Goal: Information Seeking & Learning: Learn about a topic

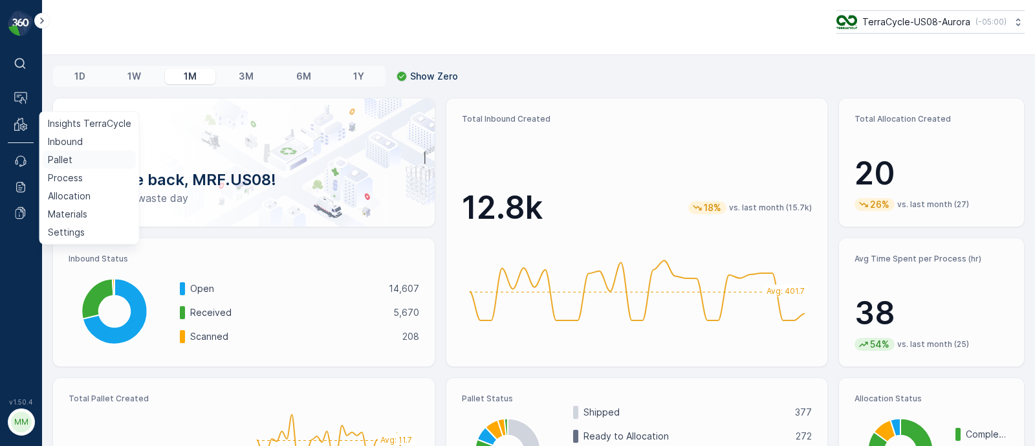
click at [71, 163] on link "Pallet" at bounding box center [90, 160] width 94 height 18
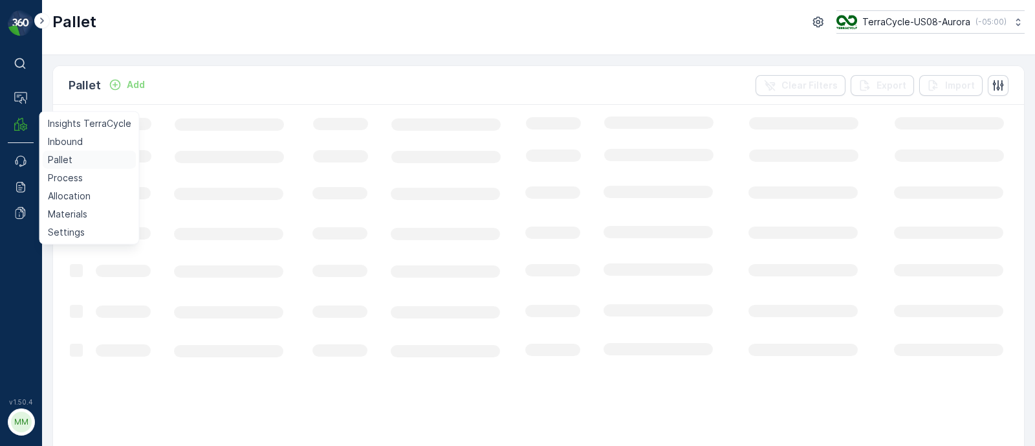
click at [58, 163] on p "Pallet" at bounding box center [60, 159] width 25 height 13
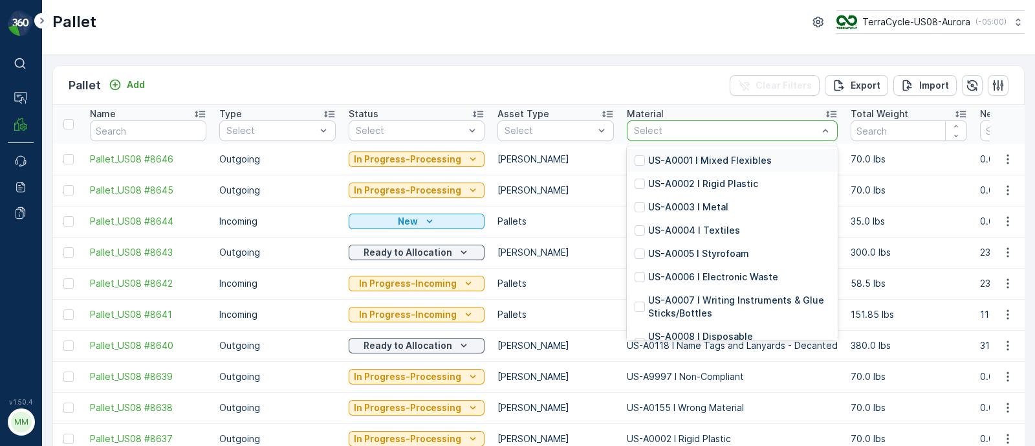
click at [676, 133] on div at bounding box center [725, 130] width 186 height 10
click at [711, 122] on div "Select" at bounding box center [732, 130] width 211 height 21
type input "0001"
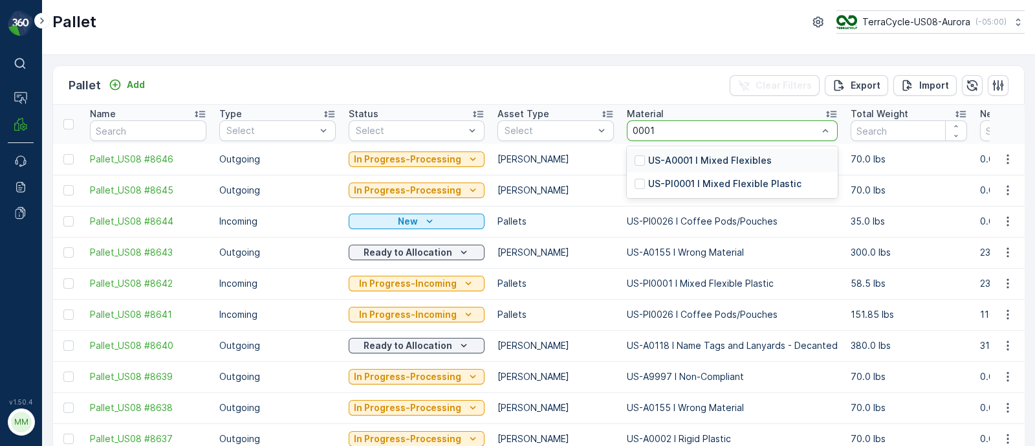
click at [699, 181] on p "US-PI0001 I Mixed Flexible Plastic" at bounding box center [724, 183] width 153 height 13
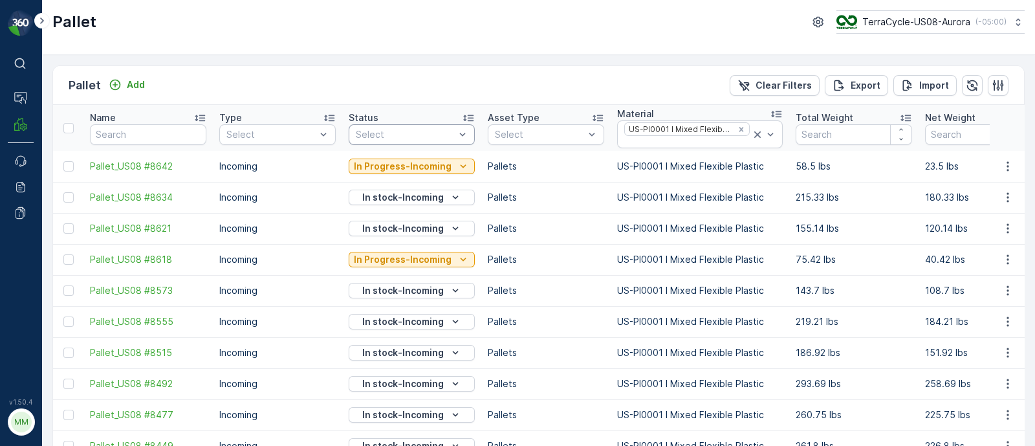
click at [392, 125] on div "Select" at bounding box center [412, 134] width 126 height 21
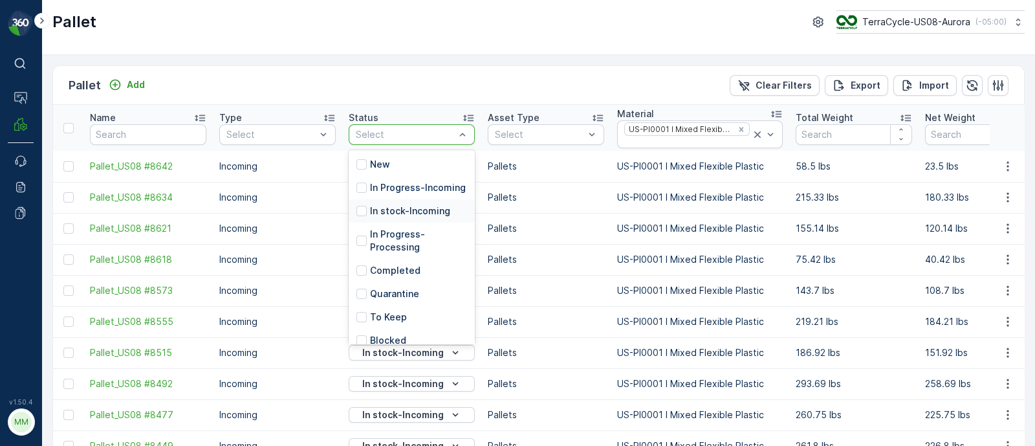
click at [398, 217] on p "In stock-Incoming" at bounding box center [410, 210] width 80 height 13
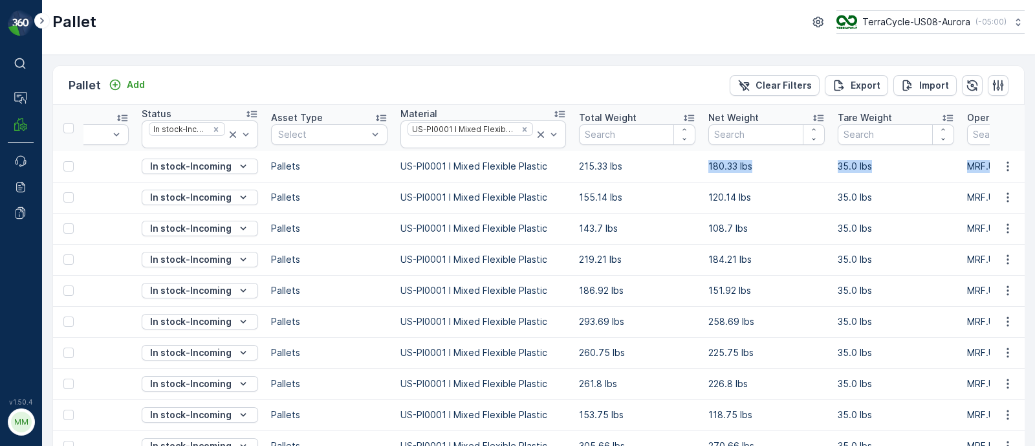
scroll to position [0, 336]
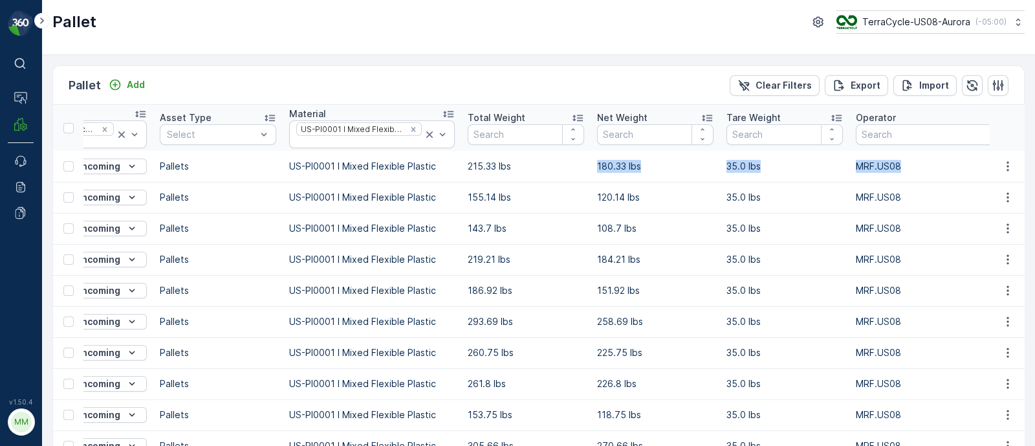
drag, startPoint x: 885, startPoint y: 160, endPoint x: 1025, endPoint y: 178, distance: 141.4
click at [1031, 176] on div "Pallet Add Clear Filters Export Import Name Type Select Status In stock-Incomin…" at bounding box center [538, 250] width 993 height 391
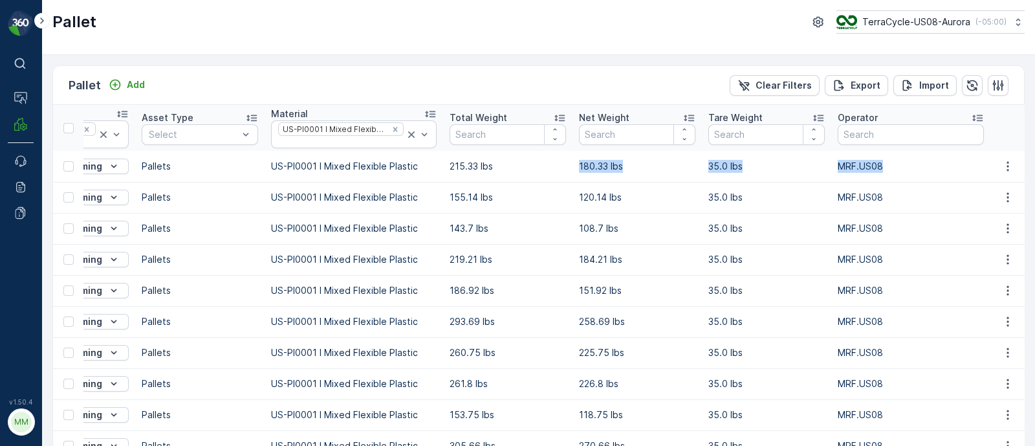
click at [812, 178] on td "35.0 lbs" at bounding box center [766, 166] width 129 height 31
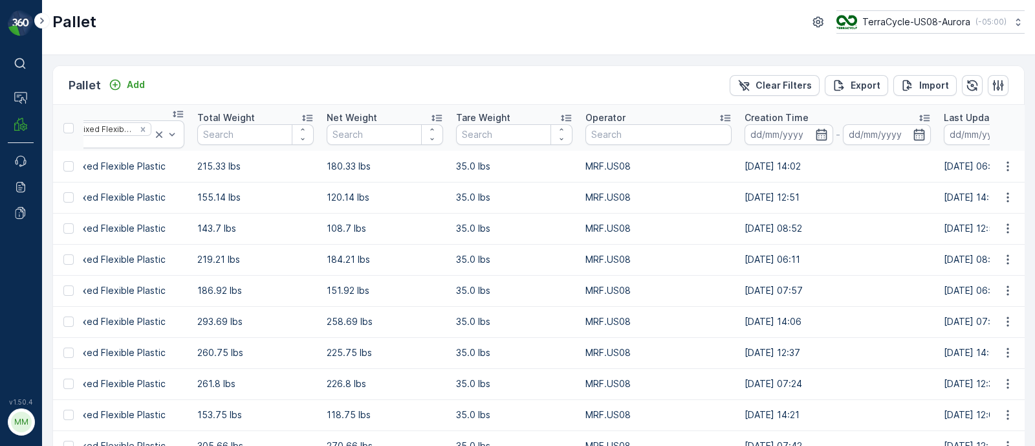
scroll to position [0, 786]
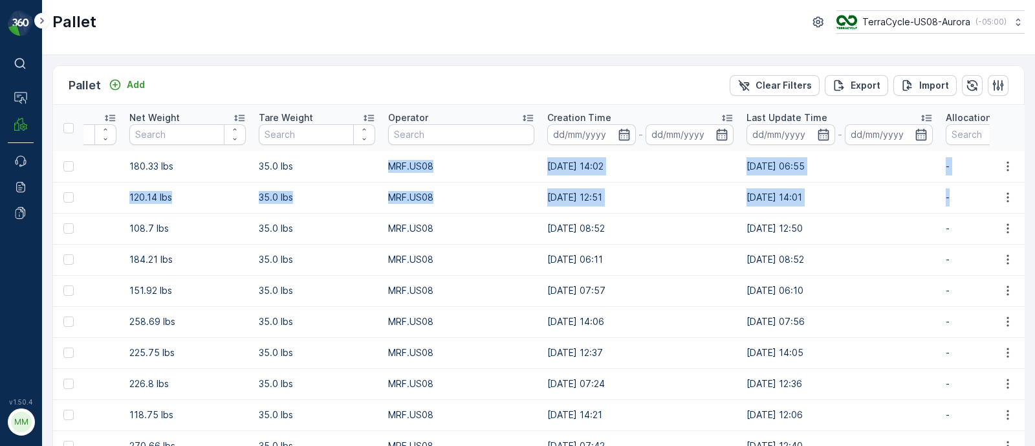
drag, startPoint x: 808, startPoint y: 163, endPoint x: 1042, endPoint y: 182, distance: 234.9
click at [1034, 182] on html "⌘B Operations MRF Events Reports Documents v 1.50.4 MM MRF.US08 Pallet TerraCyc…" at bounding box center [517, 223] width 1035 height 446
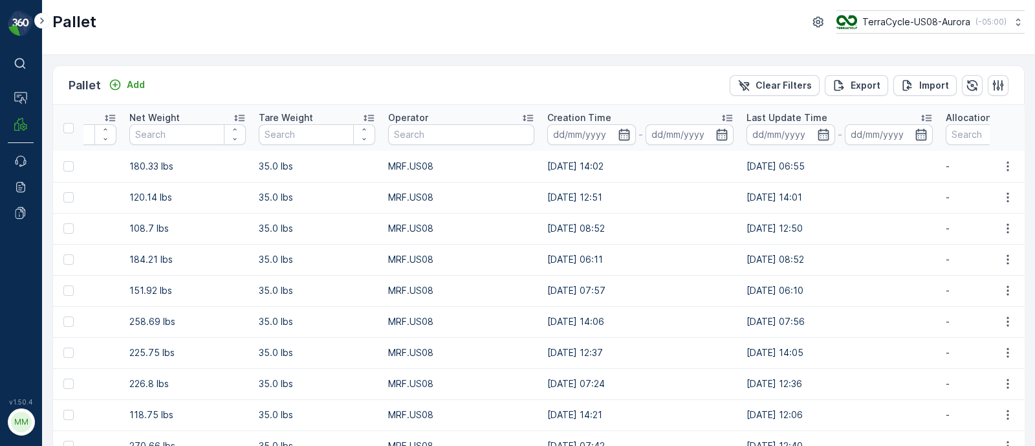
click at [919, 115] on icon at bounding box center [925, 117] width 13 height 13
drag, startPoint x: 738, startPoint y: 317, endPoint x: 709, endPoint y: 317, distance: 28.5
click at [740, 317] on td "25.06.2025 06:57" at bounding box center [839, 321] width 199 height 31
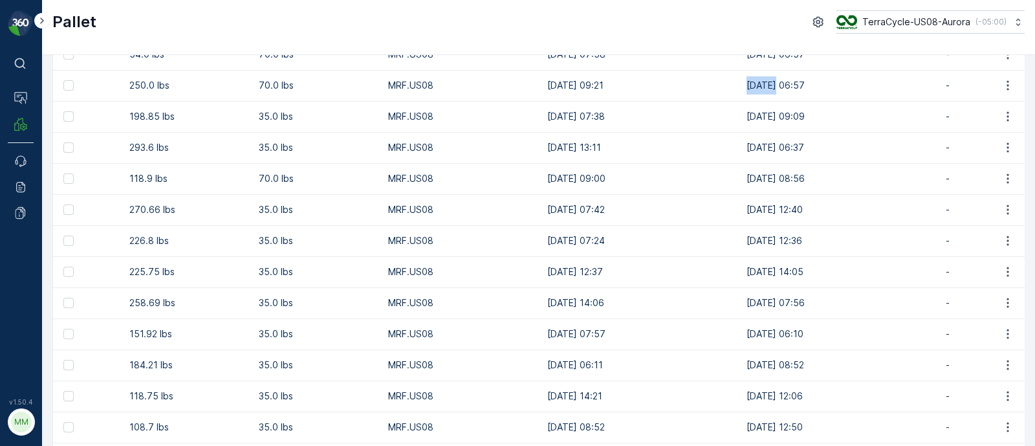
scroll to position [242, 0]
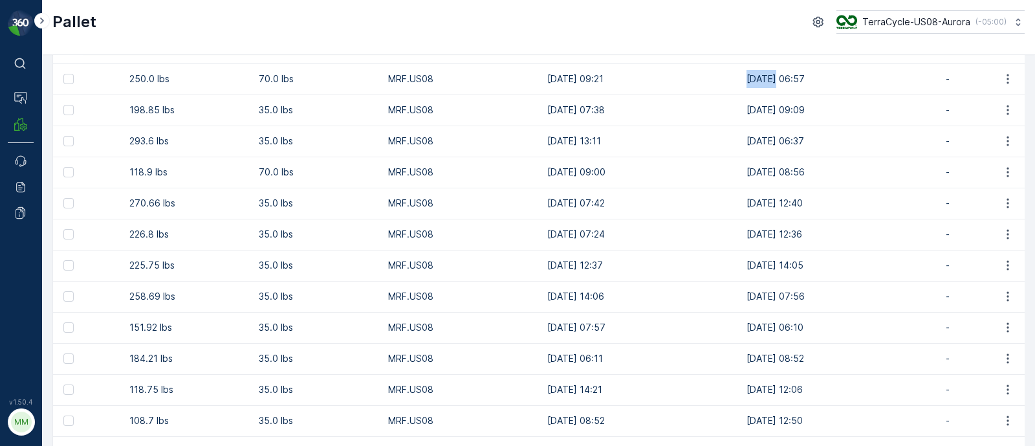
drag, startPoint x: 703, startPoint y: 111, endPoint x: 735, endPoint y: 112, distance: 32.4
click at [735, 112] on tr "Pallet_US08 #6879 Incoming In stock-Incoming Pallets US-PI0001 I Mixed Flexible…" at bounding box center [443, 109] width 2353 height 31
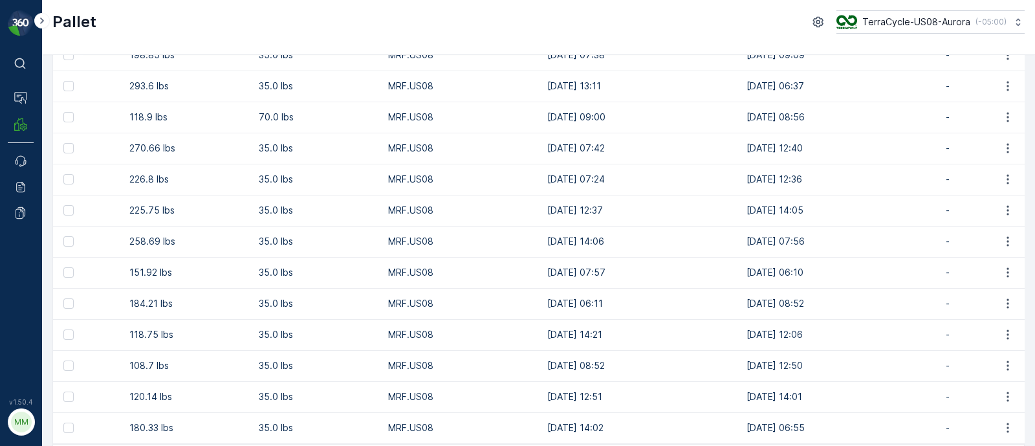
scroll to position [323, 0]
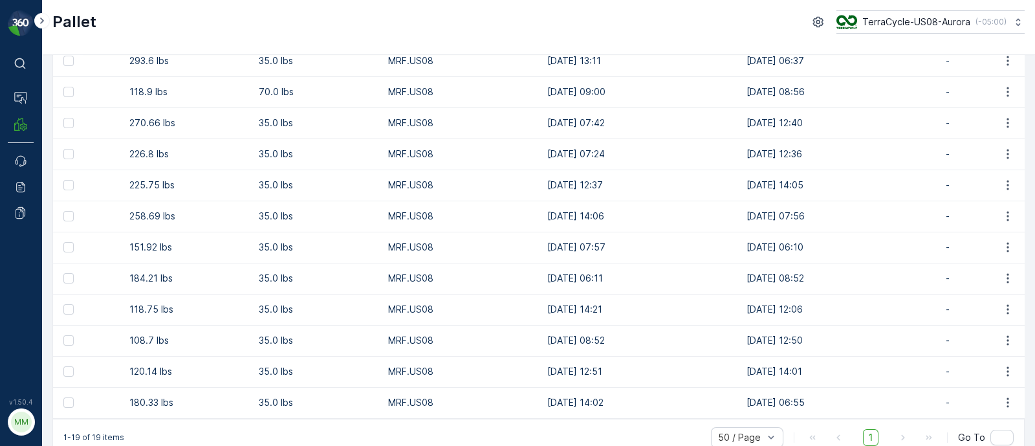
click at [740, 283] on td "19.09.2025 08:52" at bounding box center [839, 278] width 199 height 31
drag, startPoint x: 725, startPoint y: 244, endPoint x: 725, endPoint y: 228, distance: 15.5
click at [740, 243] on td "19.09.2025 06:10" at bounding box center [839, 246] width 199 height 31
click at [740, 211] on td "18.09.2025 07:56" at bounding box center [839, 215] width 199 height 31
click at [740, 187] on td "17.09.2025 14:05" at bounding box center [839, 184] width 199 height 31
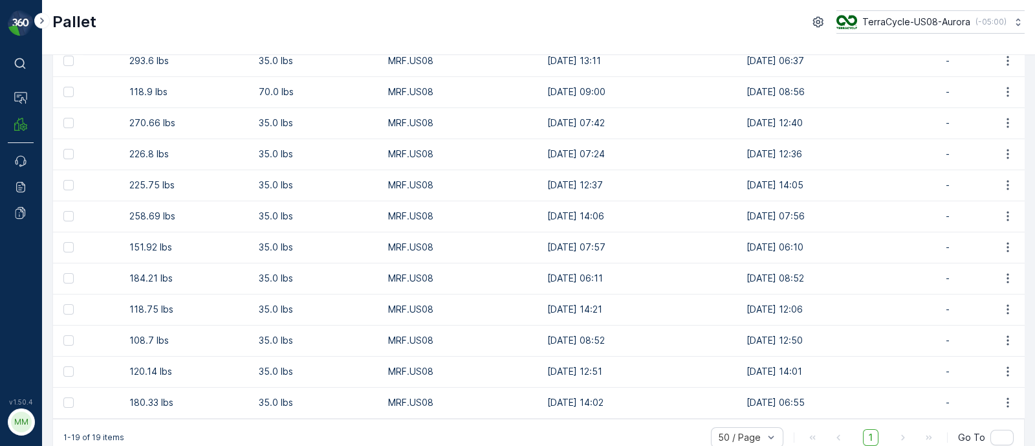
click at [740, 140] on td "17.09.2025 12:36" at bounding box center [839, 153] width 199 height 31
drag, startPoint x: 708, startPoint y: 118, endPoint x: 755, endPoint y: 134, distance: 49.7
click at [755, 134] on td "15.09.2025 12:40" at bounding box center [839, 122] width 199 height 31
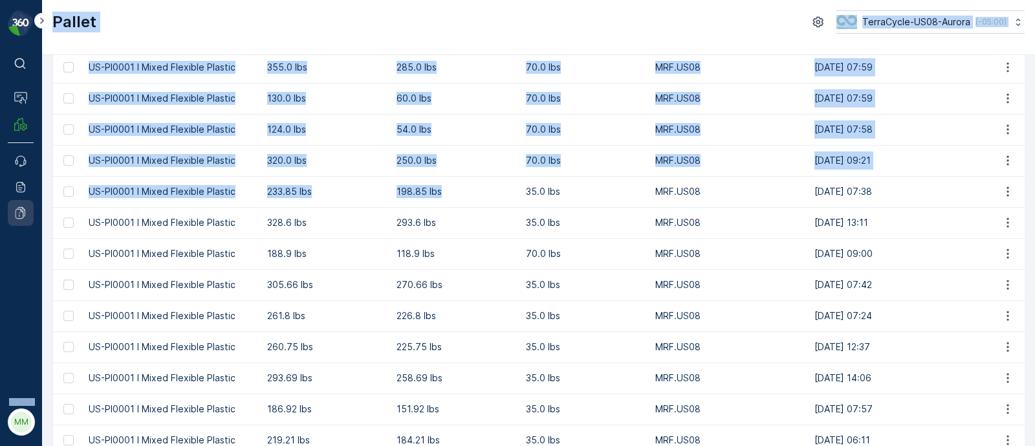
scroll to position [0, 0]
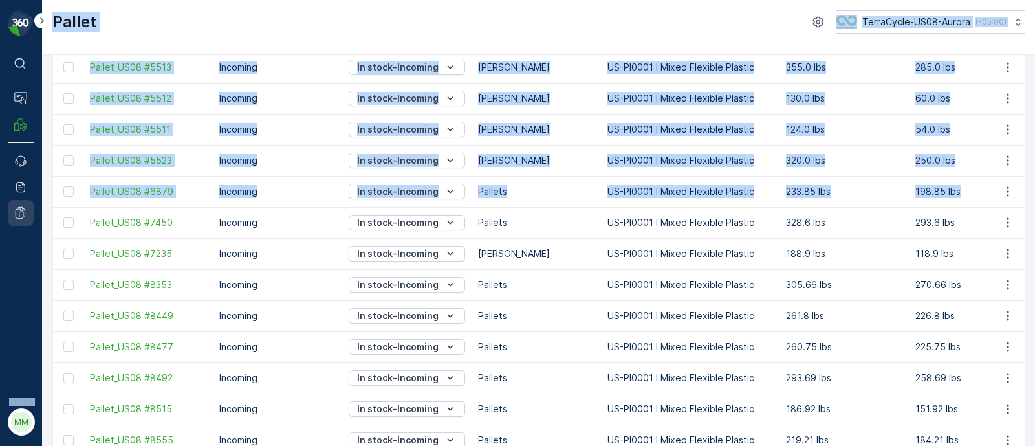
drag, startPoint x: 206, startPoint y: 188, endPoint x: 19, endPoint y: 206, distance: 187.7
click at [19, 206] on div "⌘B Operations MRF Events Reports Documents v 1.50.4 MM MRF.US08 Pallet TerraCyc…" at bounding box center [517, 223] width 1035 height 446
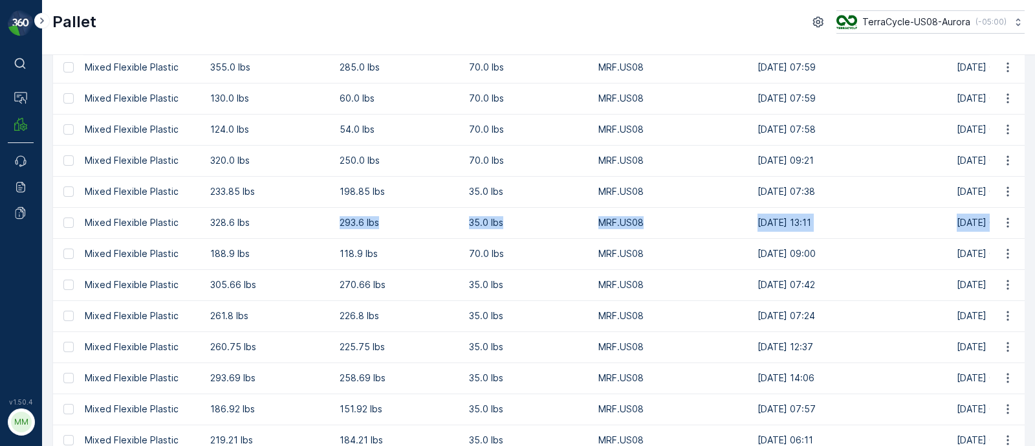
drag, startPoint x: 894, startPoint y: 218, endPoint x: 1050, endPoint y: 211, distance: 156.0
click at [1034, 211] on html "⌘B Operations MRF Events Reports Documents v 1.50.4 MM MRF.US08 Pallet TerraCyc…" at bounding box center [517, 223] width 1035 height 446
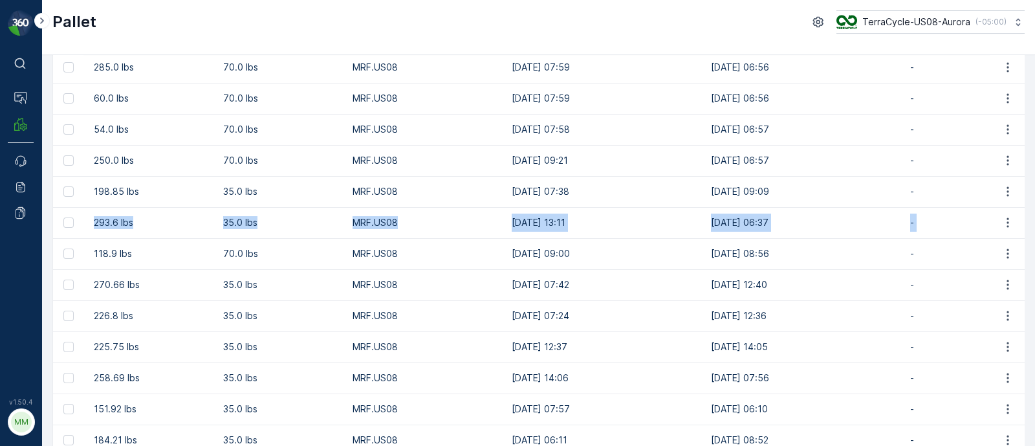
click at [272, 220] on p "35.0 lbs" at bounding box center [281, 222] width 116 height 13
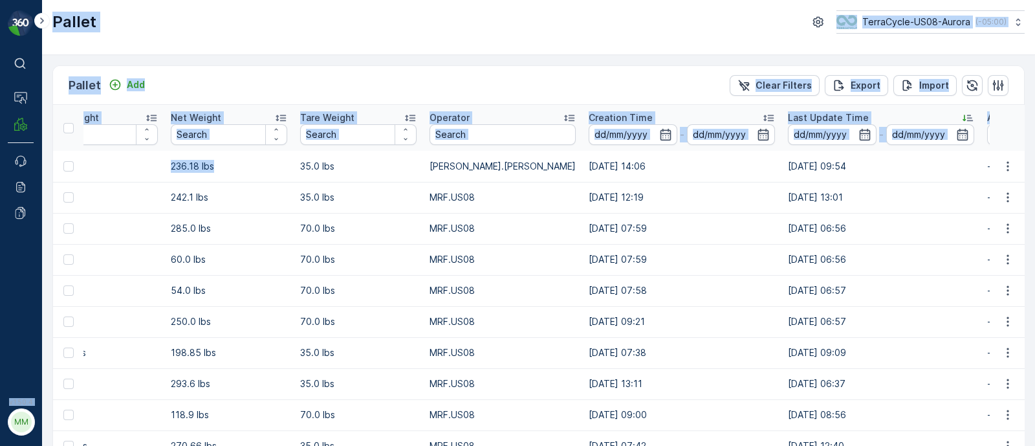
scroll to position [0, 0]
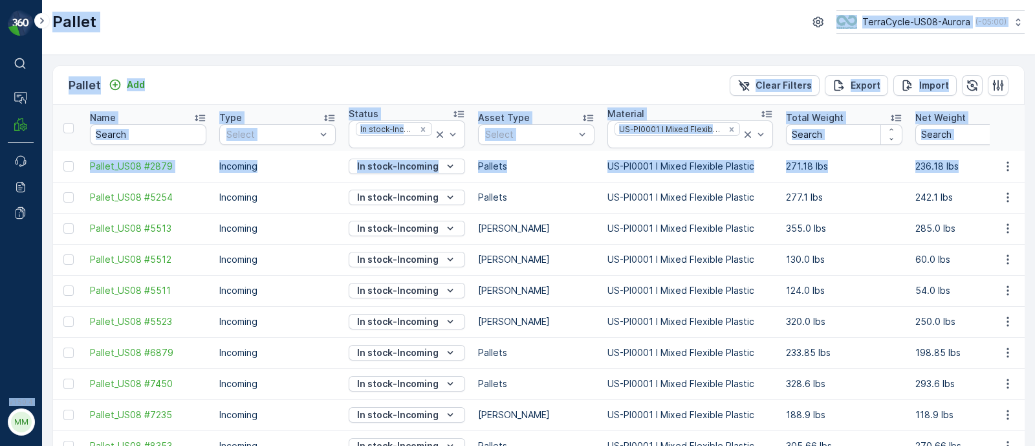
drag, startPoint x: 139, startPoint y: 166, endPoint x: 1, endPoint y: 176, distance: 138.8
click at [1, 176] on div "⌘B Operations MRF Events Reports Documents v 1.50.4 MM MRF.US08 Pallet TerraCyc…" at bounding box center [517, 223] width 1035 height 446
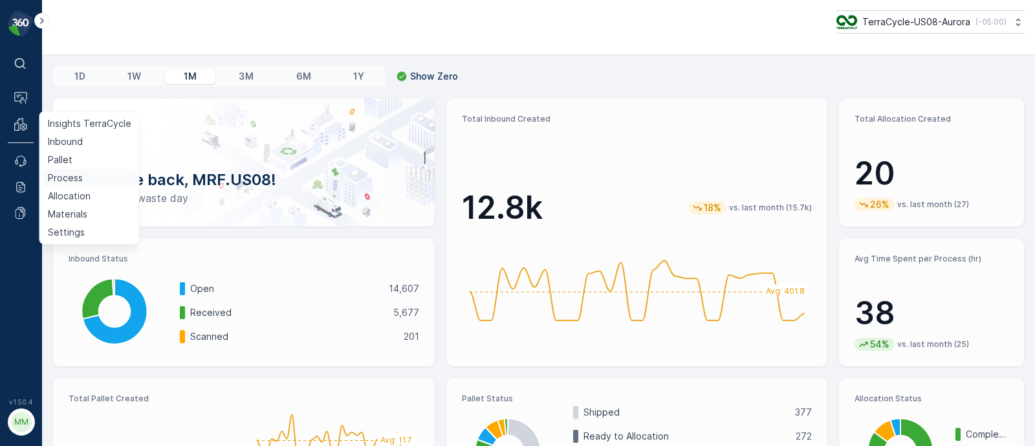
click at [68, 178] on p "Process" at bounding box center [65, 177] width 35 height 13
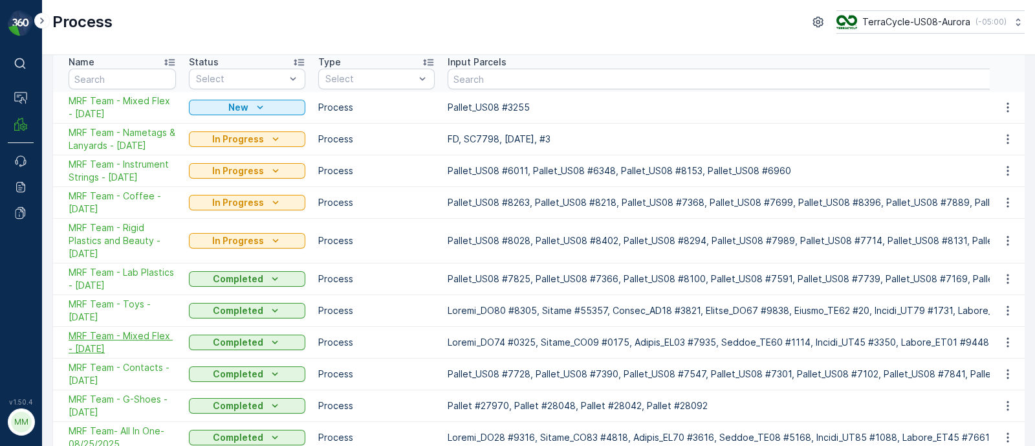
scroll to position [85, 0]
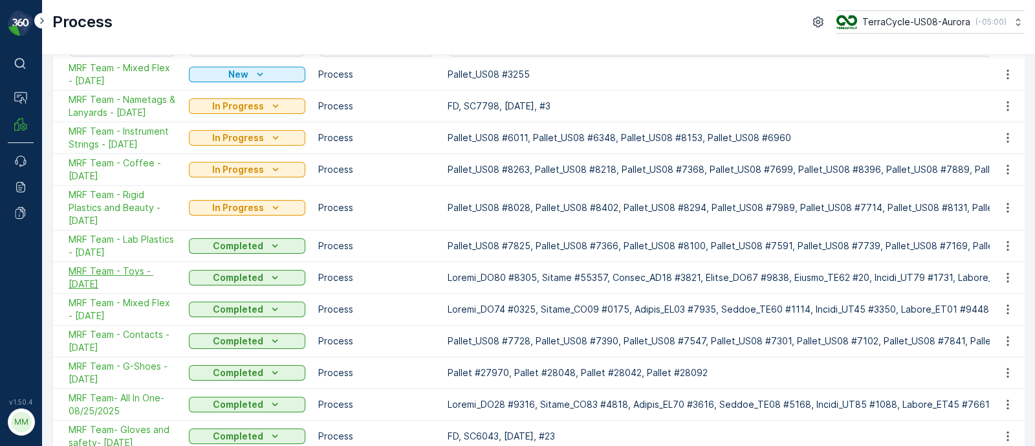
click at [110, 277] on span "MRF Team - Toys - [DATE]" at bounding box center [122, 277] width 107 height 26
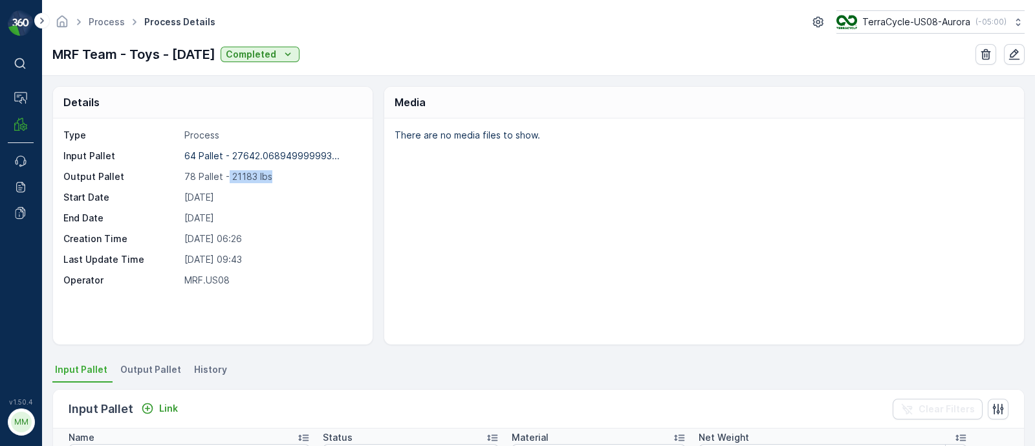
drag, startPoint x: 226, startPoint y: 179, endPoint x: 281, endPoint y: 178, distance: 55.0
click at [281, 178] on p "78 Pallet - 21183 lbs" at bounding box center [271, 176] width 174 height 13
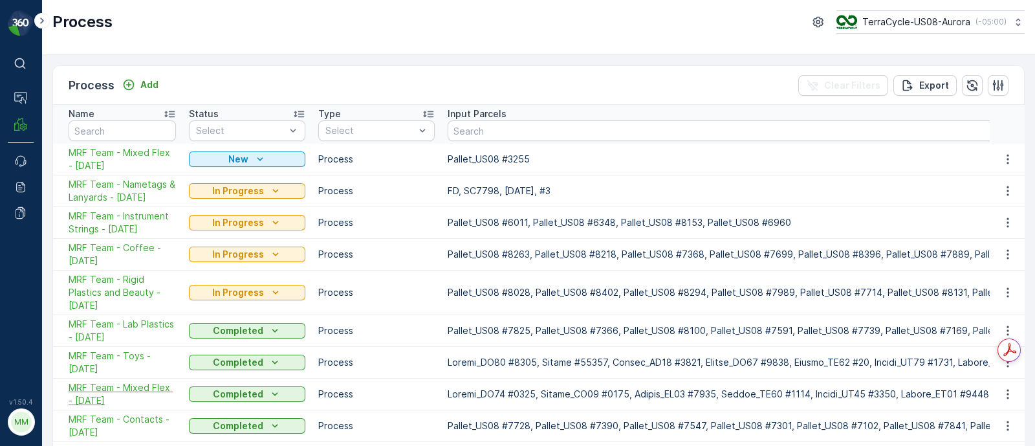
click at [113, 399] on span "MRF Team - Mixed Flex - [DATE]" at bounding box center [122, 394] width 107 height 26
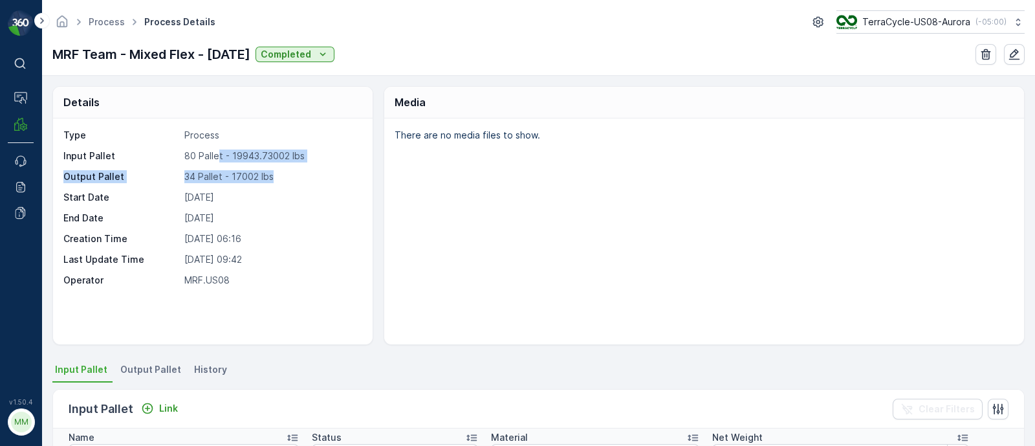
drag, startPoint x: 219, startPoint y: 156, endPoint x: 278, endPoint y: 185, distance: 66.2
click at [278, 185] on div "Type Process Input Pallet 80 Pallet - 19943.73002 lbs Output Pallet 34 Pallet -…" at bounding box center [211, 208] width 296 height 158
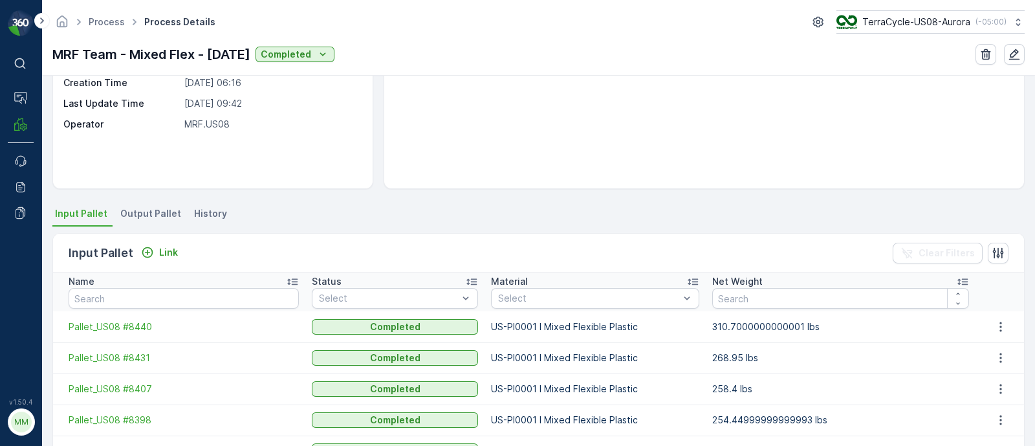
scroll to position [161, 0]
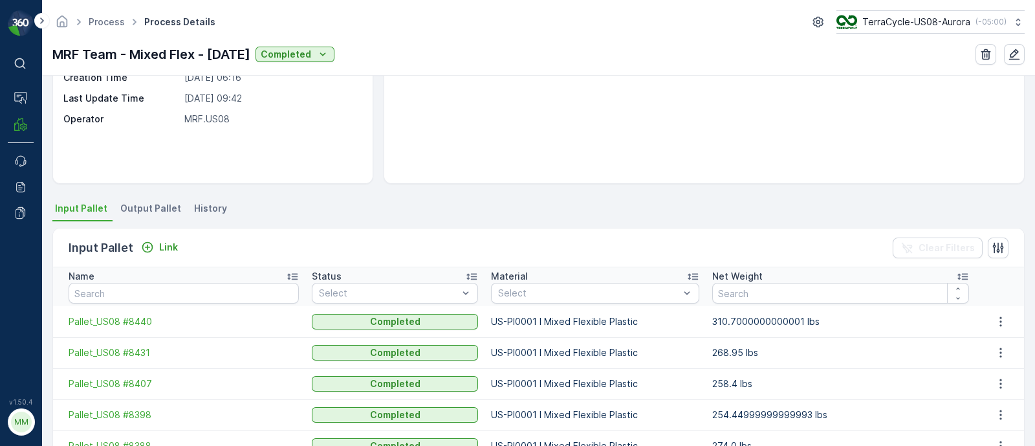
click at [140, 203] on span "Output Pallet" at bounding box center [150, 208] width 61 height 13
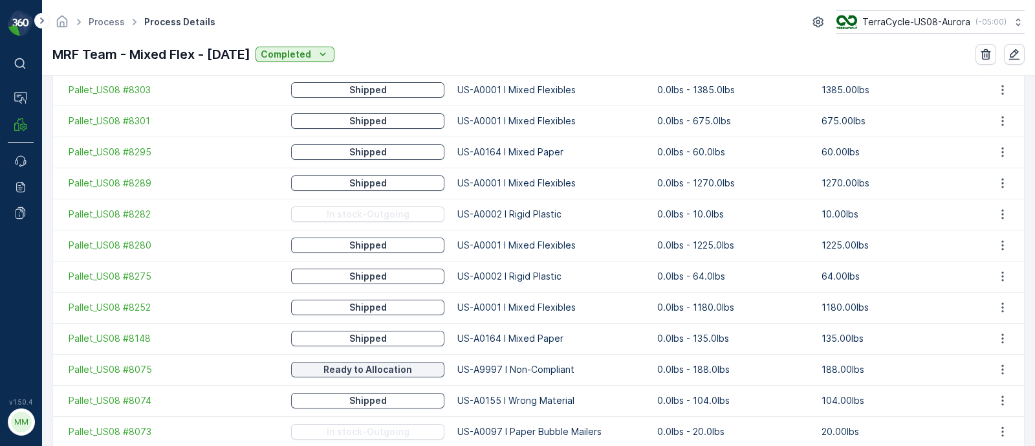
scroll to position [1050, 0]
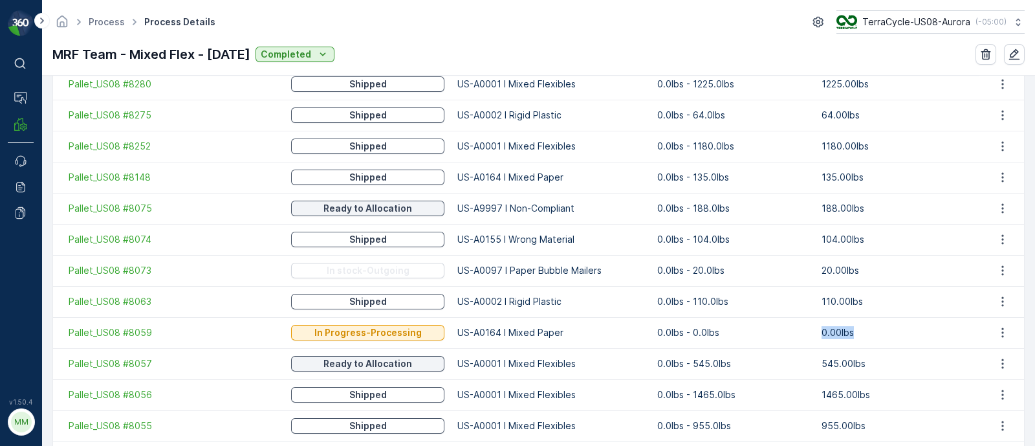
drag, startPoint x: 806, startPoint y: 330, endPoint x: 870, endPoint y: 330, distance: 64.0
click at [870, 330] on td "0.00lbs" at bounding box center [897, 332] width 164 height 31
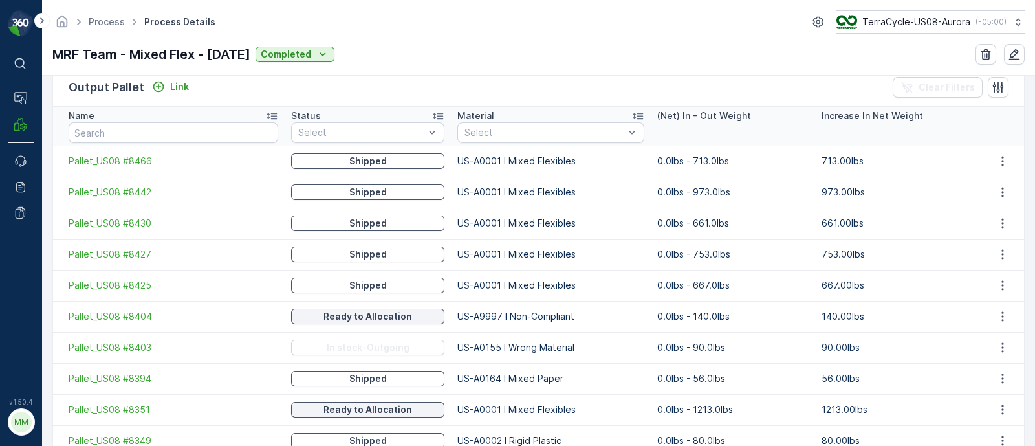
scroll to position [0, 0]
